Goal: Task Accomplishment & Management: Manage account settings

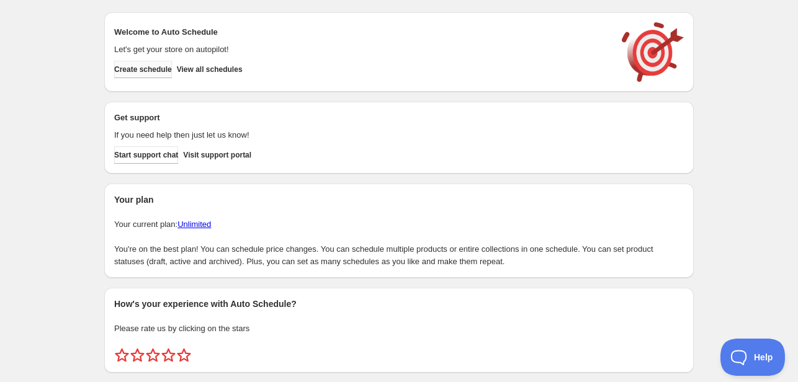
click at [155, 69] on span "Create schedule" at bounding box center [143, 70] width 58 height 10
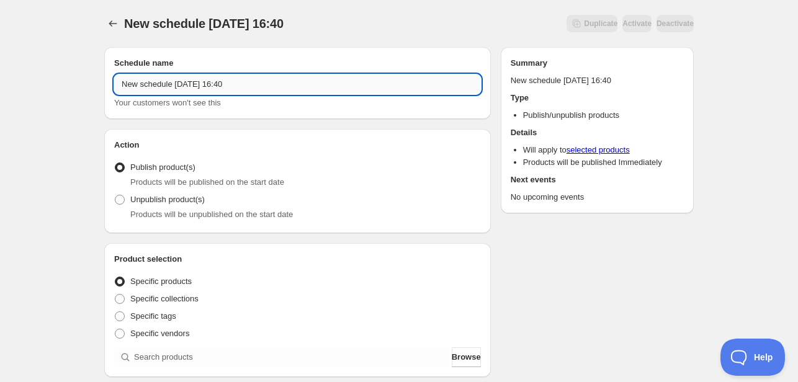
click at [254, 88] on input "New schedule [DATE] 16:40" at bounding box center [297, 84] width 367 height 20
type input "N"
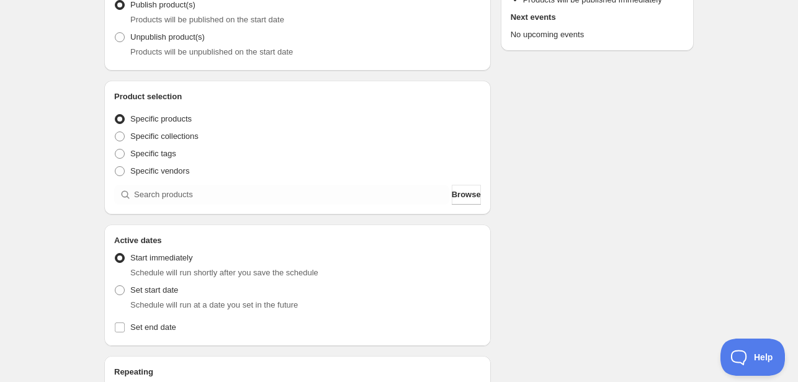
scroll to position [163, 0]
type input "Menu [DATE]"
click at [132, 292] on span "Set start date" at bounding box center [154, 289] width 48 height 9
click at [115, 286] on input "Set start date" at bounding box center [115, 285] width 1 height 1
radio input "true"
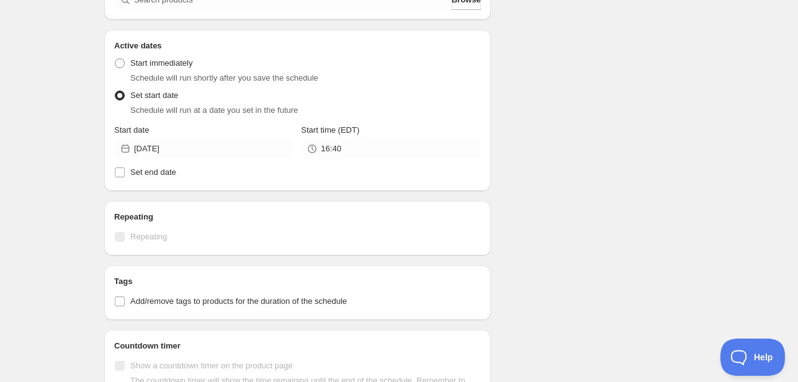
scroll to position [374, 0]
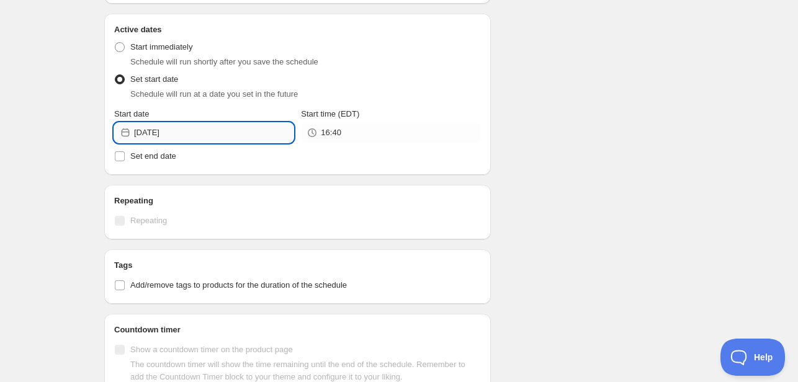
click at [228, 133] on input "[DATE]" at bounding box center [213, 133] width 159 height 20
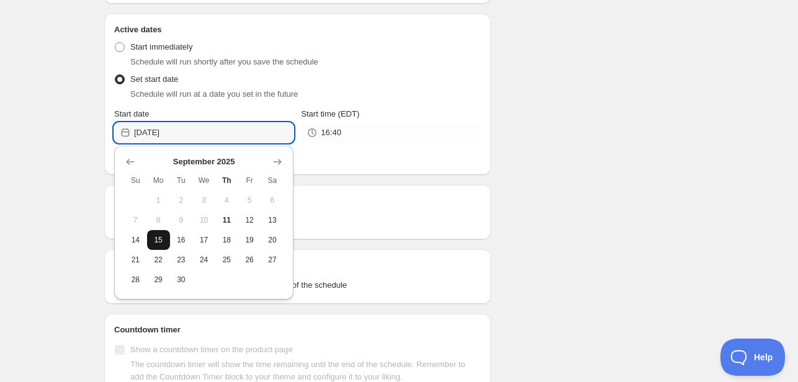
click at [164, 246] on button "15" at bounding box center [158, 240] width 23 height 20
type input "[DATE]"
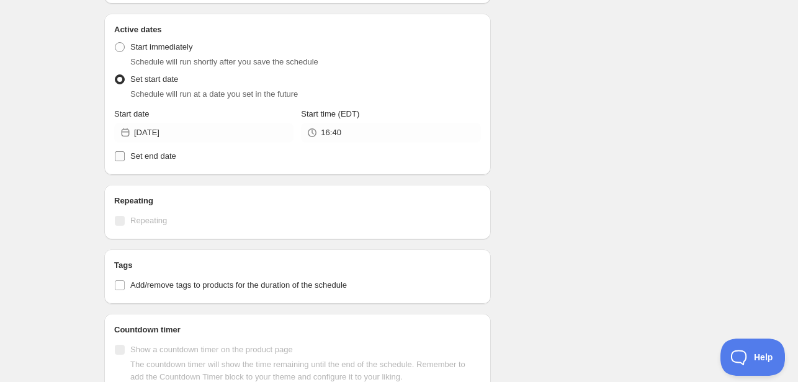
click at [119, 158] on input "Set end date" at bounding box center [120, 156] width 10 height 10
checkbox input "true"
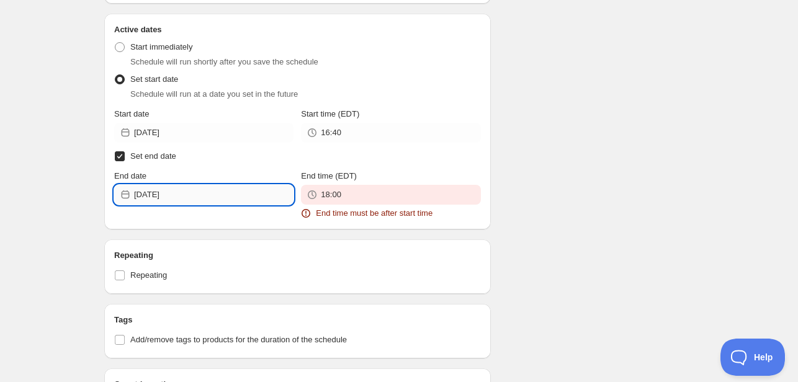
click at [222, 197] on input "[DATE]" at bounding box center [213, 195] width 159 height 20
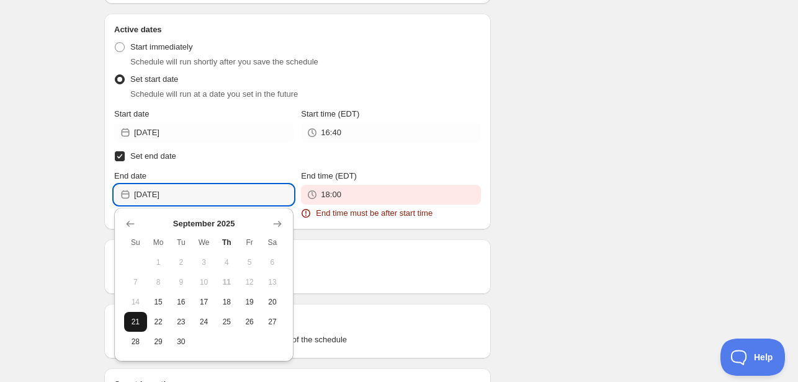
click at [134, 324] on span "21" at bounding box center [135, 322] width 13 height 10
type input "[DATE]"
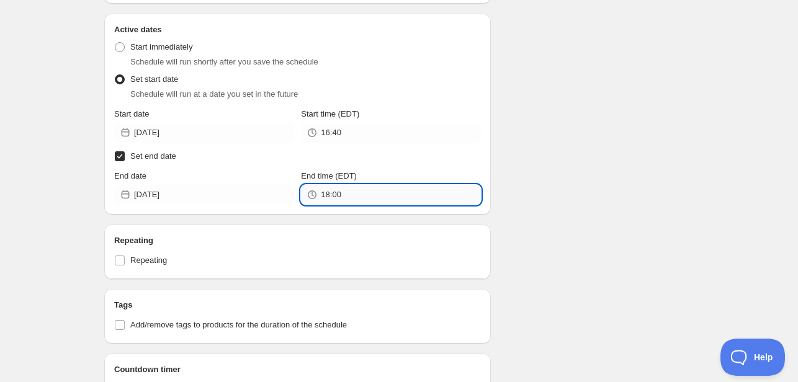
click at [372, 192] on input "18:00" at bounding box center [400, 195] width 159 height 20
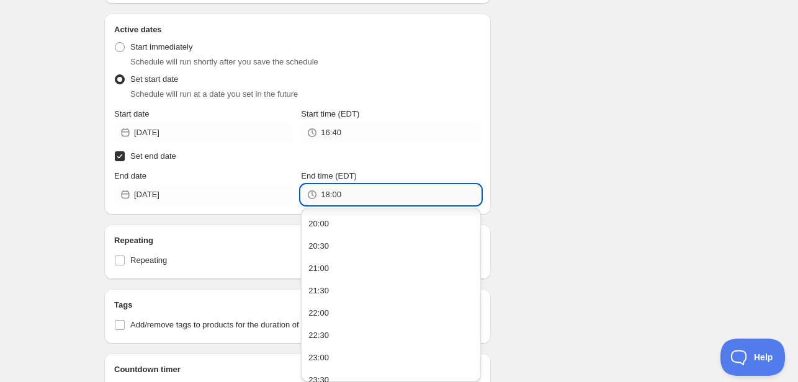
scroll to position [902, 0]
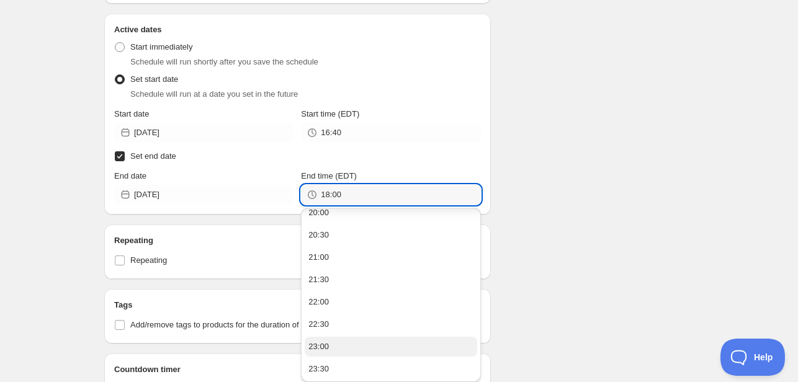
click at [341, 342] on button "23:00" at bounding box center [391, 347] width 172 height 20
type input "23:00"
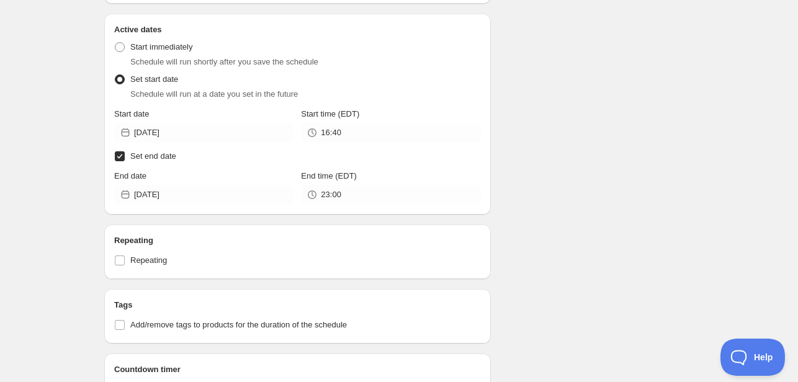
click at [580, 188] on div "Schedule name Menu Sep 15th Your customers won't see this Action Action Publish…" at bounding box center [393, 175] width 599 height 1023
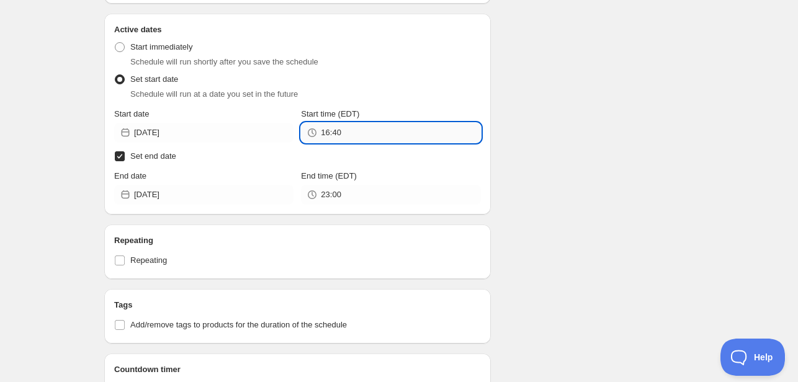
click at [383, 135] on input "16:40" at bounding box center [400, 133] width 159 height 20
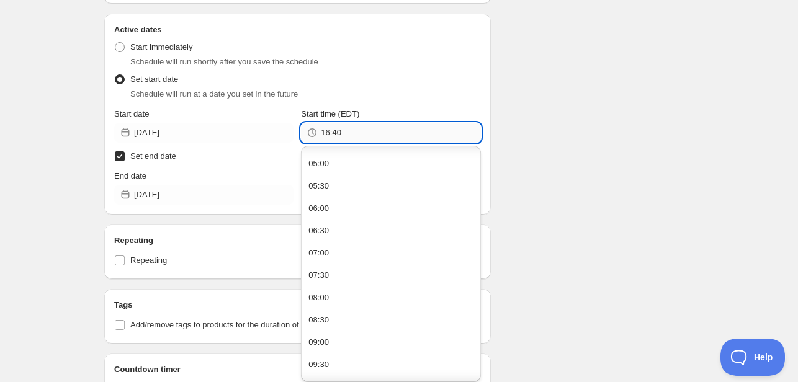
scroll to position [220, 0]
click at [334, 300] on button "08:00" at bounding box center [391, 297] width 172 height 20
type input "08:00"
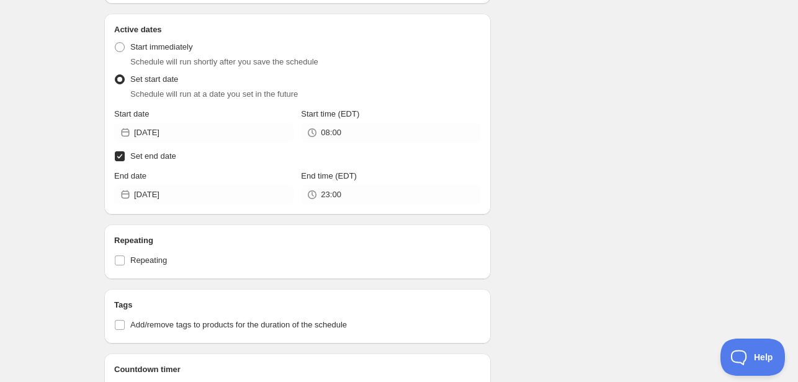
click at [583, 202] on div "Schedule name Menu Sep 15th Your customers won't see this Action Action Publish…" at bounding box center [393, 175] width 599 height 1023
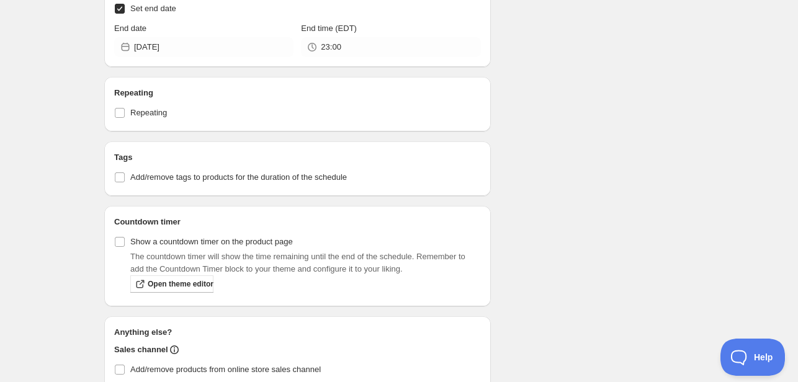
scroll to position [525, 0]
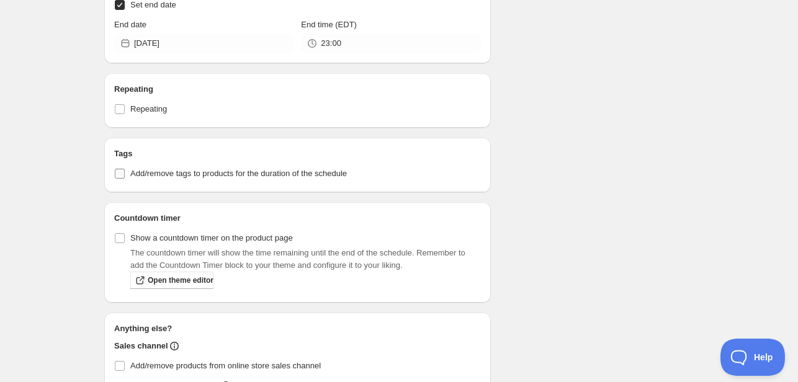
click at [115, 177] on input "Add/remove tags to products for the duration of the schedule" at bounding box center [120, 174] width 10 height 10
checkbox input "true"
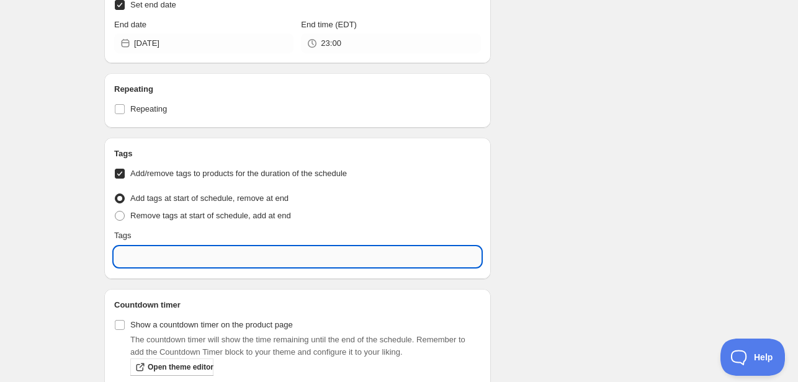
click at [346, 261] on input "text" at bounding box center [297, 257] width 367 height 20
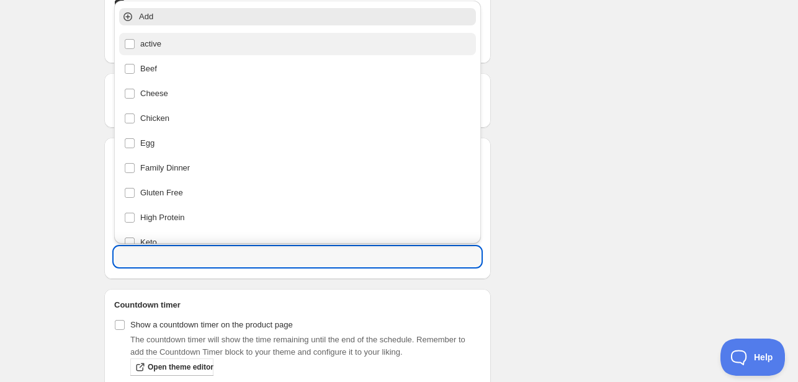
click at [206, 53] on div "active" at bounding box center [297, 44] width 357 height 22
type input "active"
checkbox input "true"
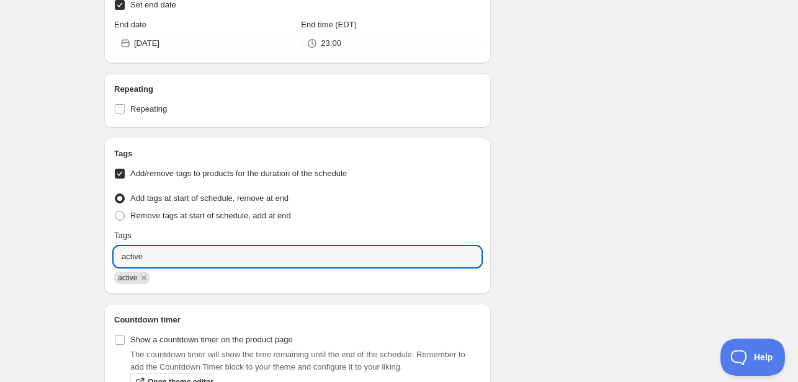
click at [577, 187] on div "Schedule name Menu Sep 15th Your customers won't see this Action Action Publish…" at bounding box center [393, 74] width 599 height 1124
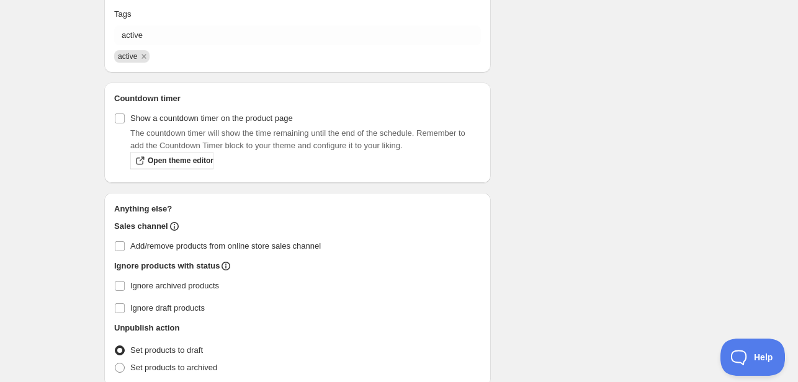
scroll to position [803, 0]
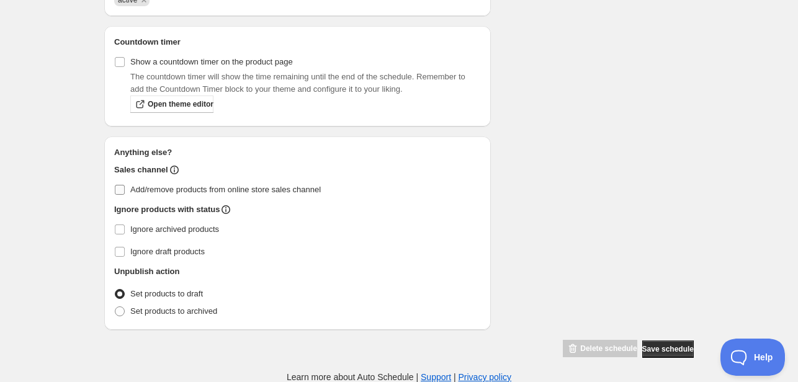
click at [119, 192] on input "Add/remove products from online store sales channel" at bounding box center [120, 190] width 10 height 10
checkbox input "true"
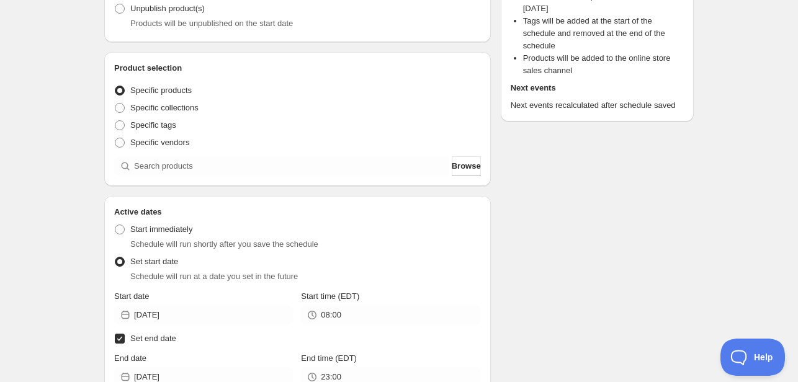
scroll to position [214, 0]
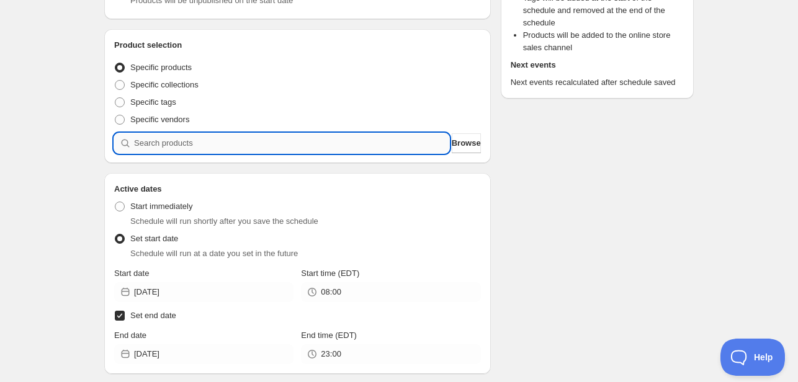
click at [263, 144] on input "search" at bounding box center [291, 143] width 315 height 20
click at [467, 137] on button "Browse" at bounding box center [466, 143] width 29 height 20
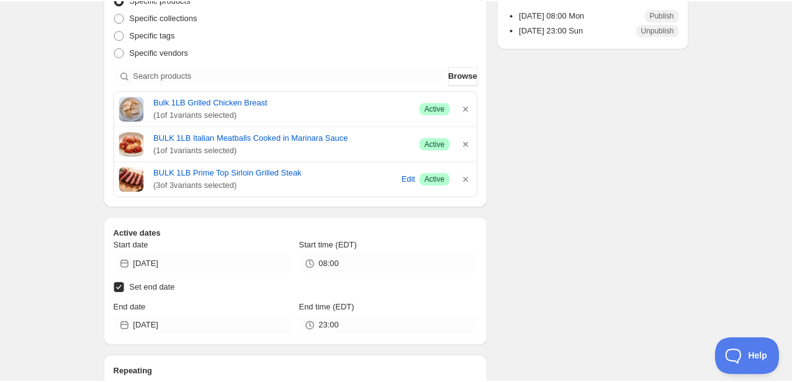
scroll to position [277, 0]
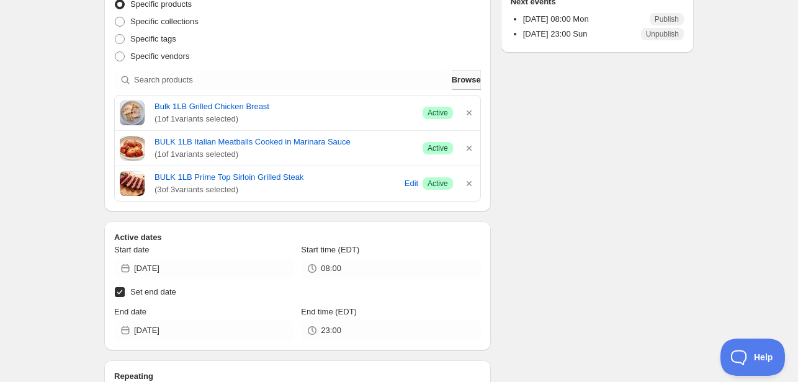
click at [467, 75] on span "Browse" at bounding box center [466, 80] width 29 height 12
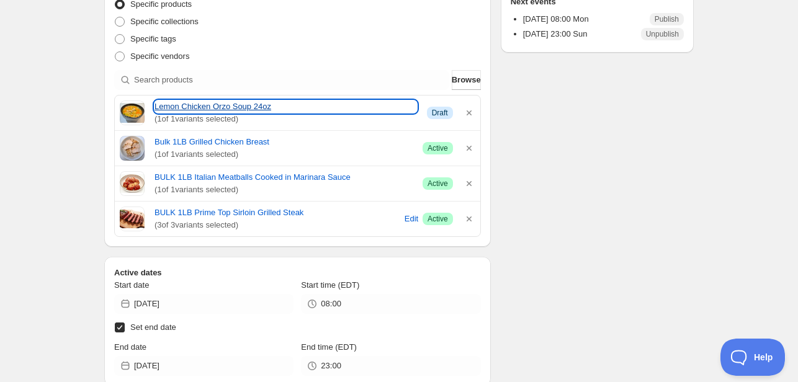
click at [215, 104] on link "Lemon Chicken Orzo Soup 24oz" at bounding box center [286, 107] width 263 height 12
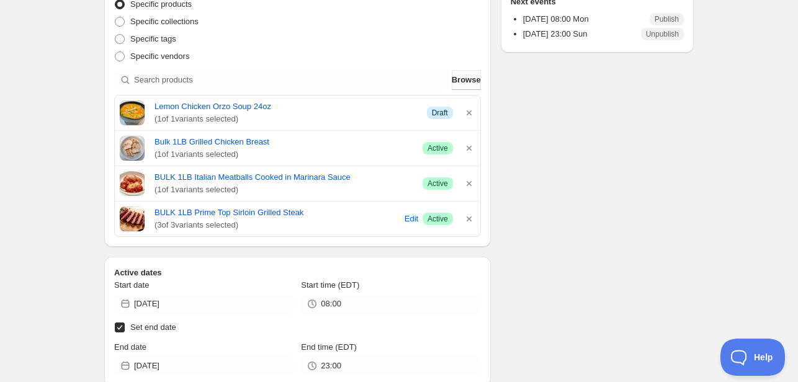
click at [462, 89] on button "Browse" at bounding box center [466, 80] width 29 height 20
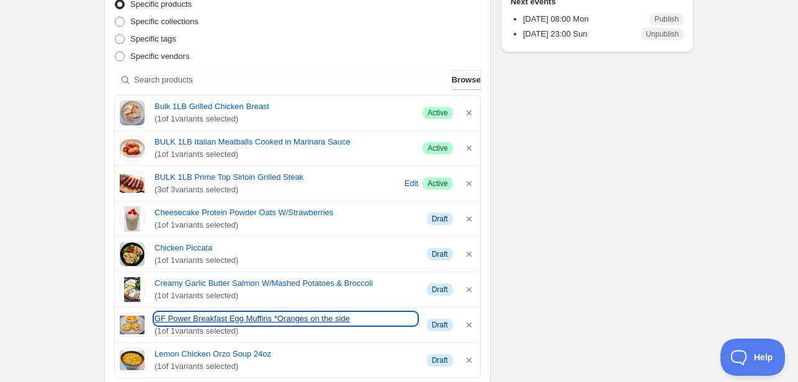
click at [223, 323] on link "GF Power Breakfast Egg Muffins *Oranges on the side" at bounding box center [286, 319] width 263 height 12
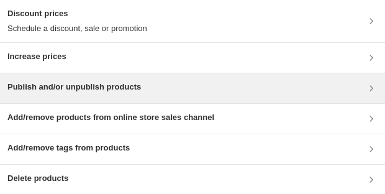
click at [84, 84] on h3 "Publish and/or unpublish products" at bounding box center [73, 87] width 133 height 12
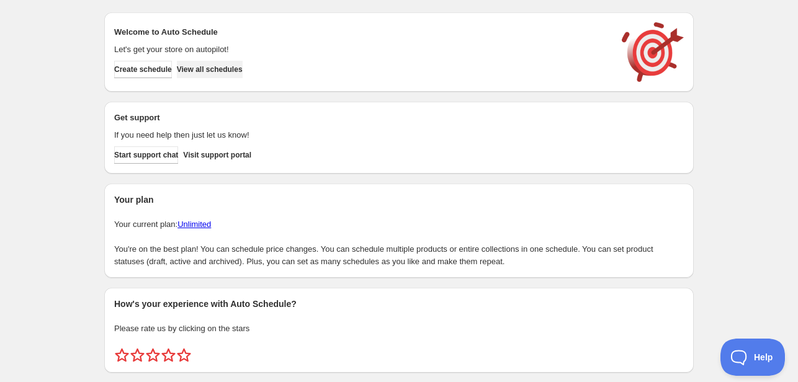
click at [213, 71] on span "View all schedules" at bounding box center [210, 70] width 66 height 10
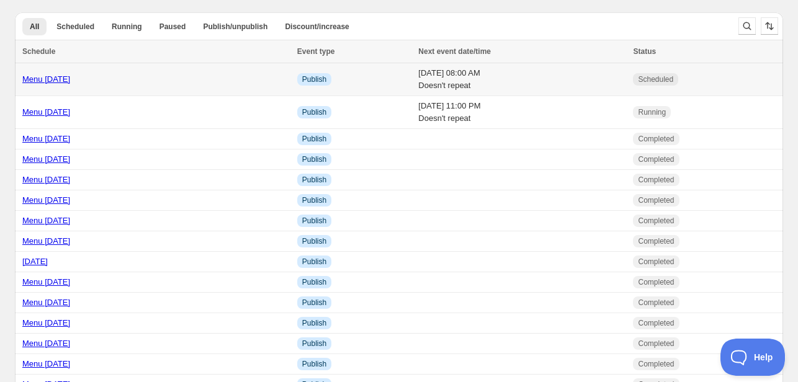
click at [42, 79] on link "Menu Sep 15th" at bounding box center [46, 78] width 48 height 9
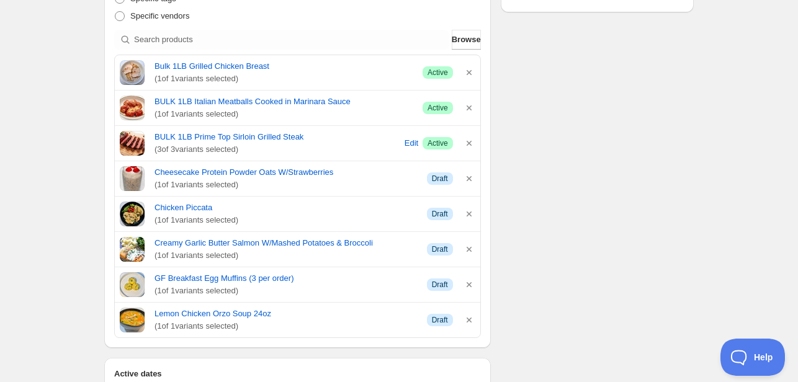
scroll to position [325, 0]
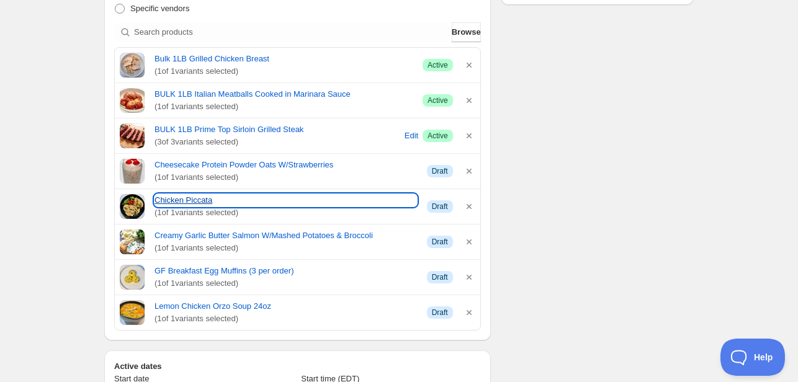
click at [186, 199] on link "Chicken Piccata" at bounding box center [286, 200] width 263 height 12
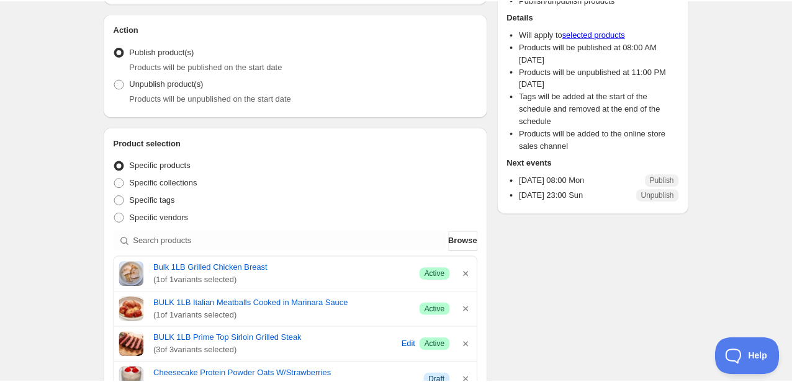
scroll to position [0, 0]
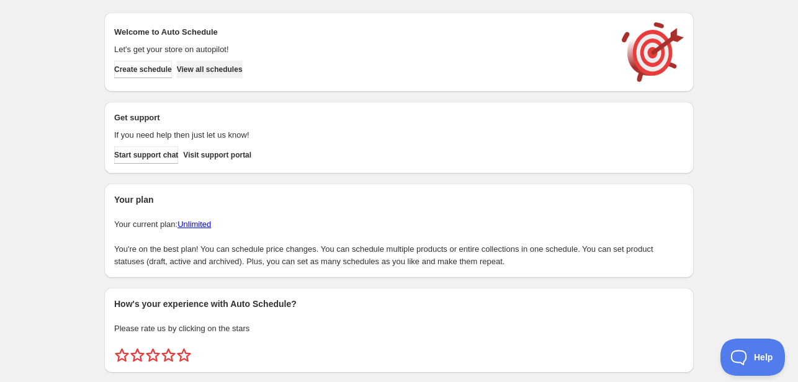
click at [221, 74] on span "View all schedules" at bounding box center [210, 70] width 66 height 10
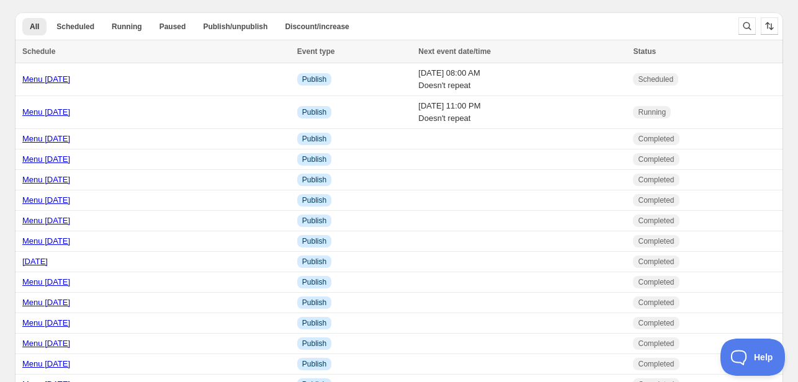
click at [54, 81] on link "Menu Sep 15th" at bounding box center [46, 78] width 48 height 9
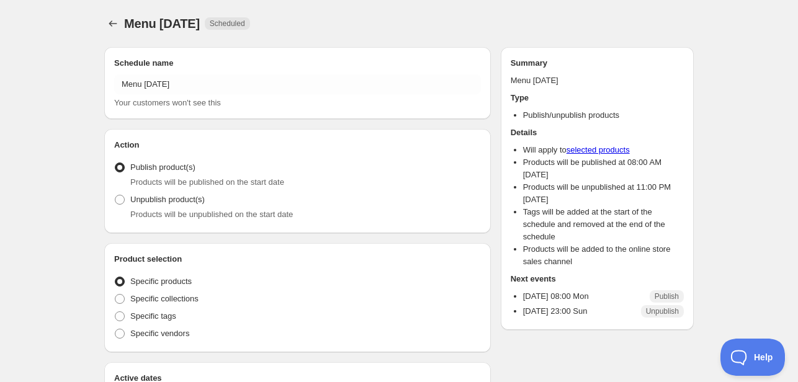
radio input "true"
checkbox input "true"
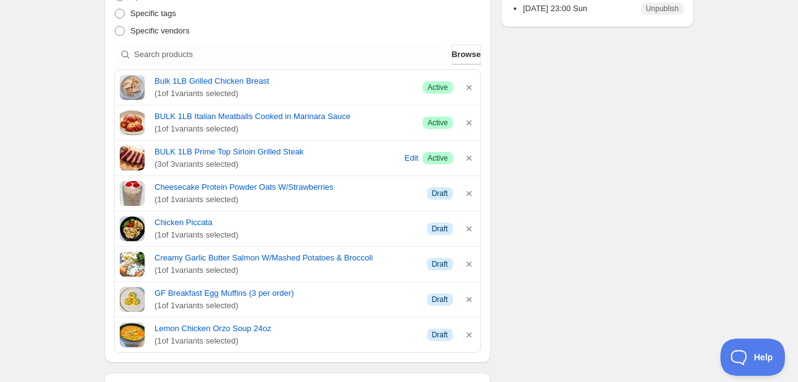
scroll to position [302, 0]
click at [464, 59] on span "Browse" at bounding box center [466, 55] width 29 height 12
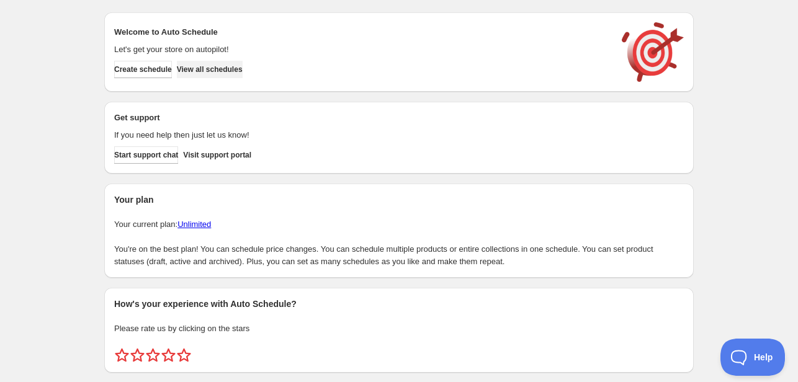
click at [229, 73] on span "View all schedules" at bounding box center [210, 70] width 66 height 10
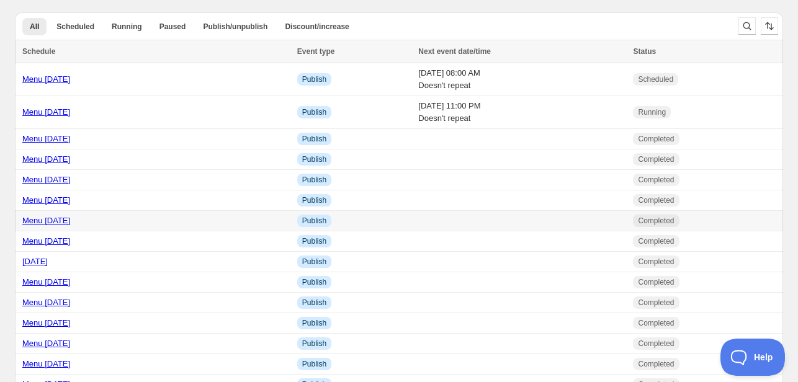
click at [50, 82] on link "Menu [DATE]" at bounding box center [46, 78] width 48 height 9
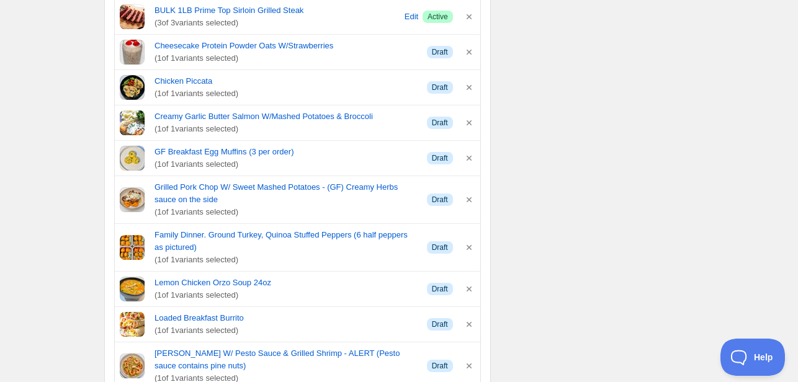
scroll to position [446, 0]
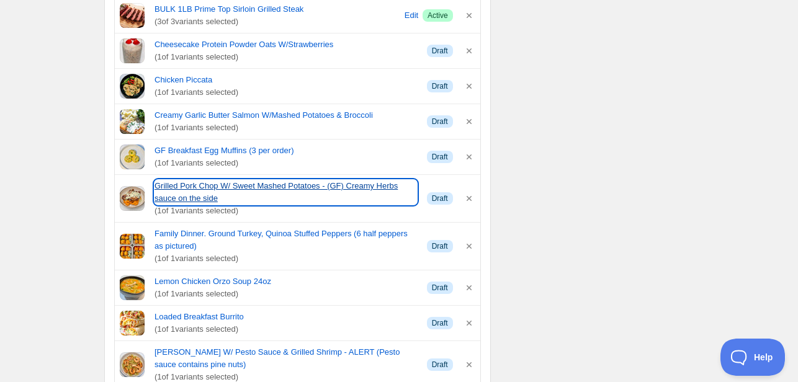
click at [213, 190] on link "Grilled Pork Chop W/ Sweet Mashed Potatoes - (GF) Creamy Herbs sauce on the side" at bounding box center [286, 192] width 263 height 25
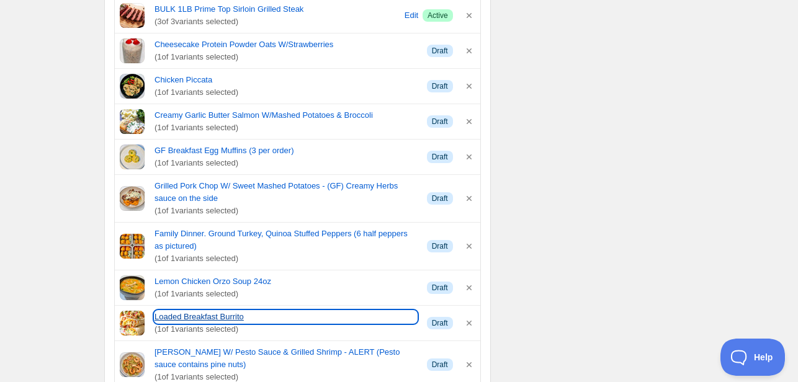
click at [210, 314] on link "Loaded Breakfast Burrito" at bounding box center [286, 317] width 263 height 12
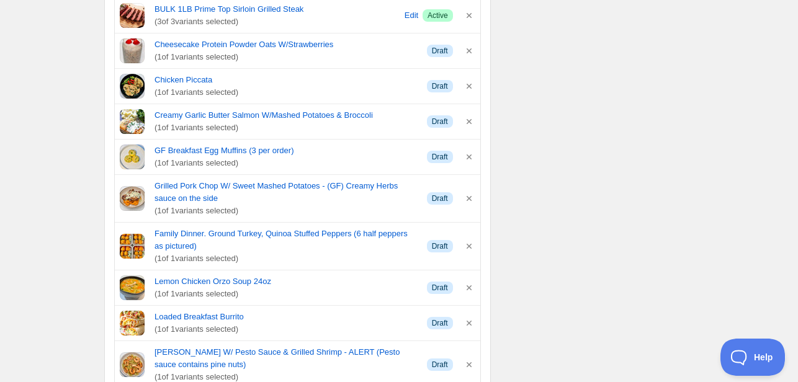
click at [658, 205] on div "Schedule name Menu [DATE] Your customers won't see this Action Action Publish p…" at bounding box center [393, 369] width 599 height 1555
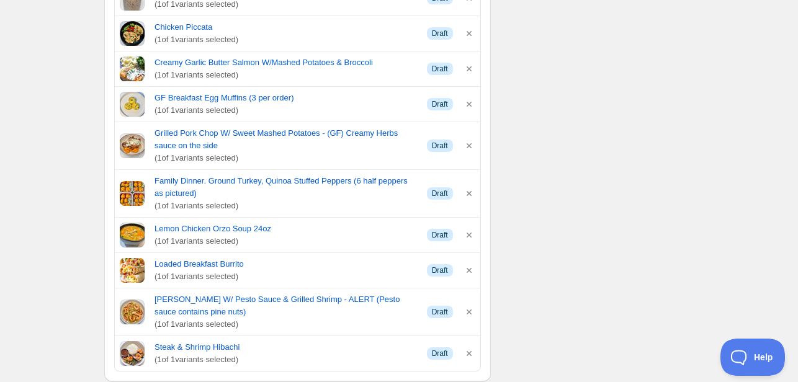
scroll to position [595, 0]
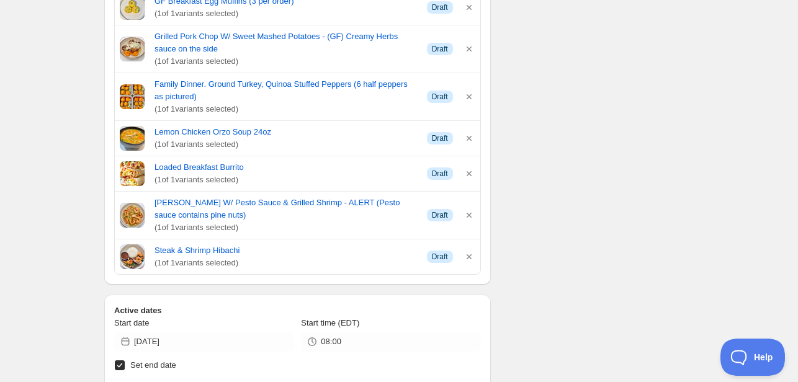
click at [336, 202] on link "[PERSON_NAME] W/ Pesto Sauce & Grilled Shrimp - ALERT (Pesto sauce contains pin…" at bounding box center [286, 209] width 263 height 25
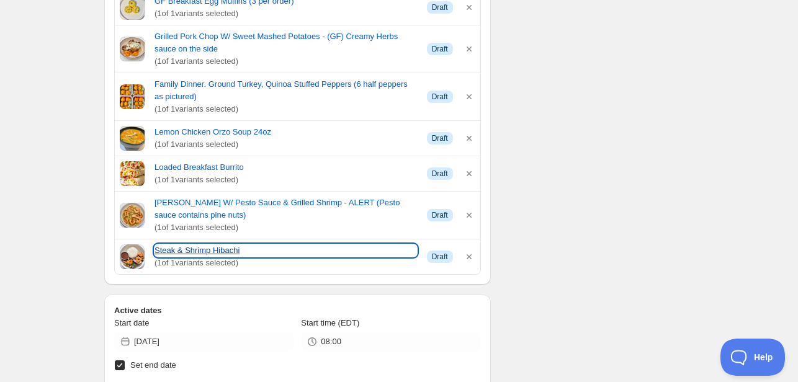
click at [223, 248] on link "Steak & Shrimp Hibachi" at bounding box center [286, 251] width 263 height 12
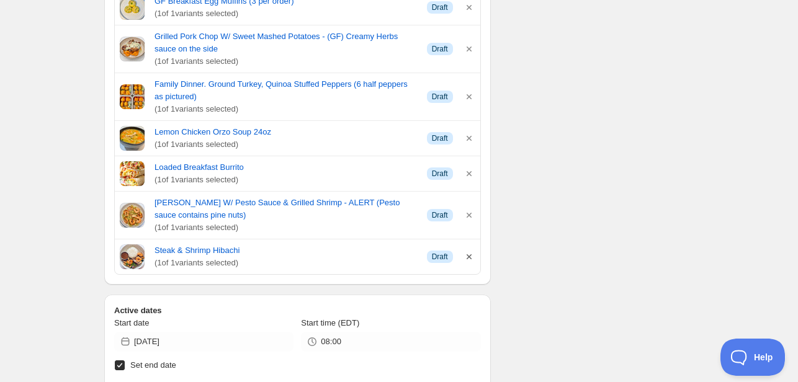
click at [467, 255] on icon "button" at bounding box center [469, 257] width 12 height 12
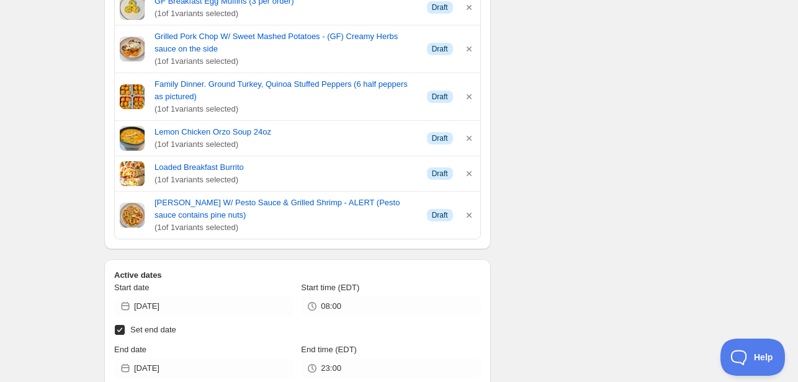
click at [610, 192] on div "Schedule name Menu Sep 15th Your customers won't see this Action Action Publish…" at bounding box center [393, 202] width 599 height 1520
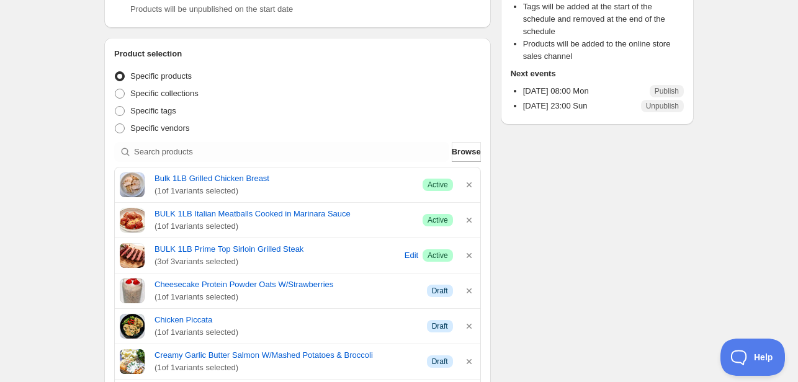
scroll to position [205, 0]
